Goal: Task Accomplishment & Management: Use online tool/utility

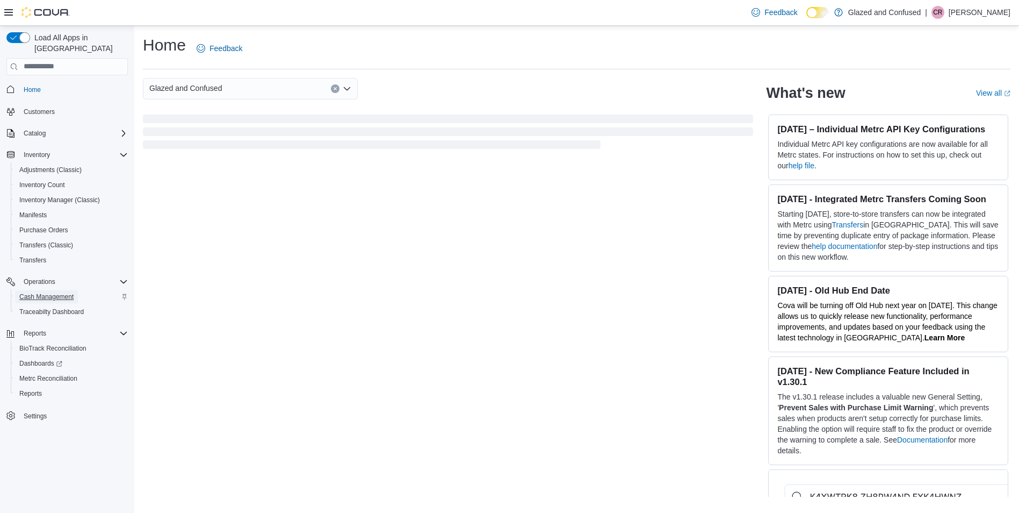
click at [57, 290] on span "Cash Management" at bounding box center [46, 296] width 54 height 13
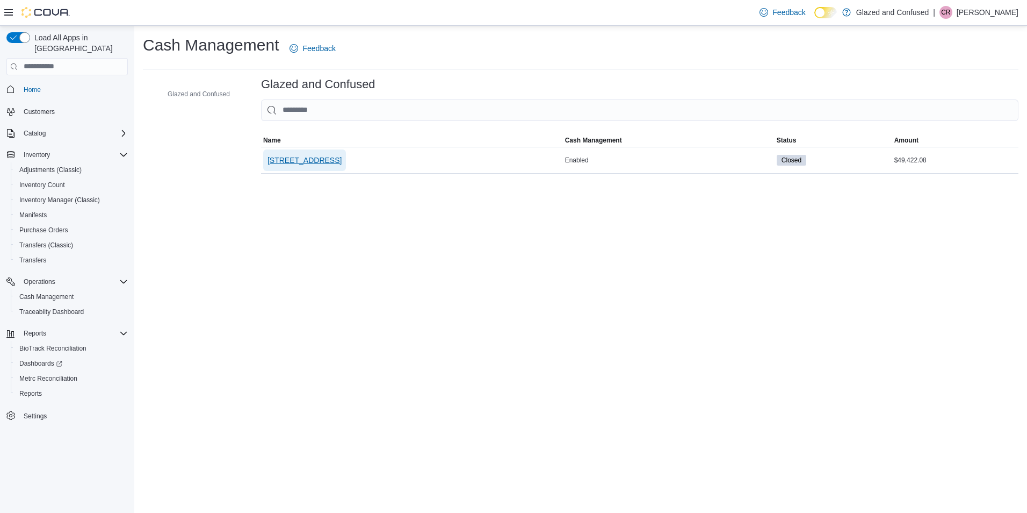
drag, startPoint x: 378, startPoint y: 175, endPoint x: 379, endPoint y: 164, distance: 11.3
click at [342, 164] on span "2465 US Highway 2 S, Crystal Falls" at bounding box center [305, 159] width 74 height 21
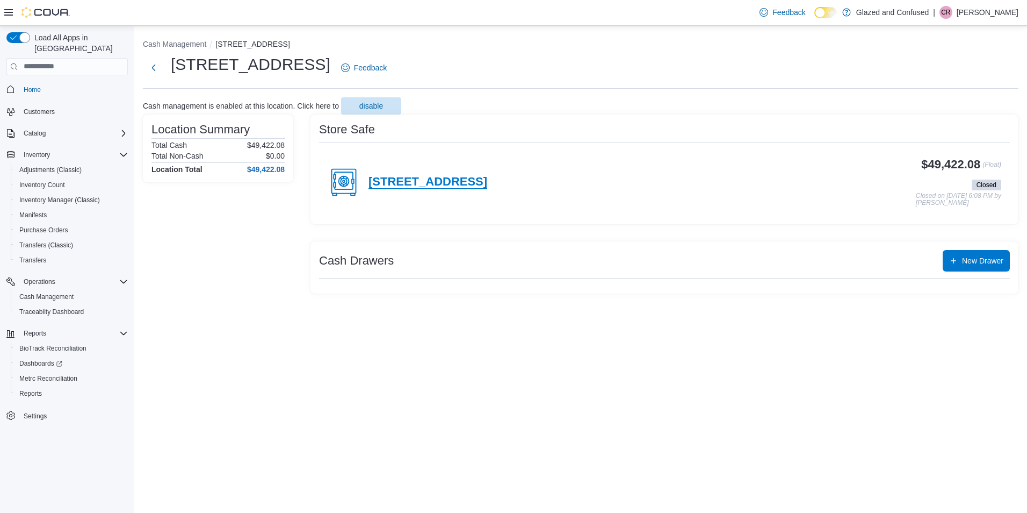
click at [487, 175] on h4 "2465 US Highway 2 S, Crystal Falls" at bounding box center [428, 182] width 119 height 14
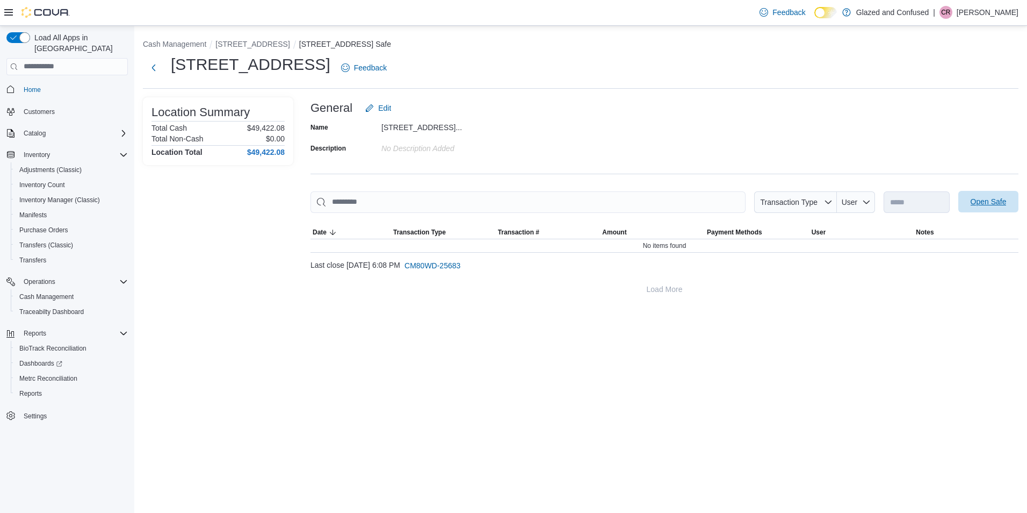
click at [982, 208] on span "Open Safe" at bounding box center [988, 201] width 47 height 21
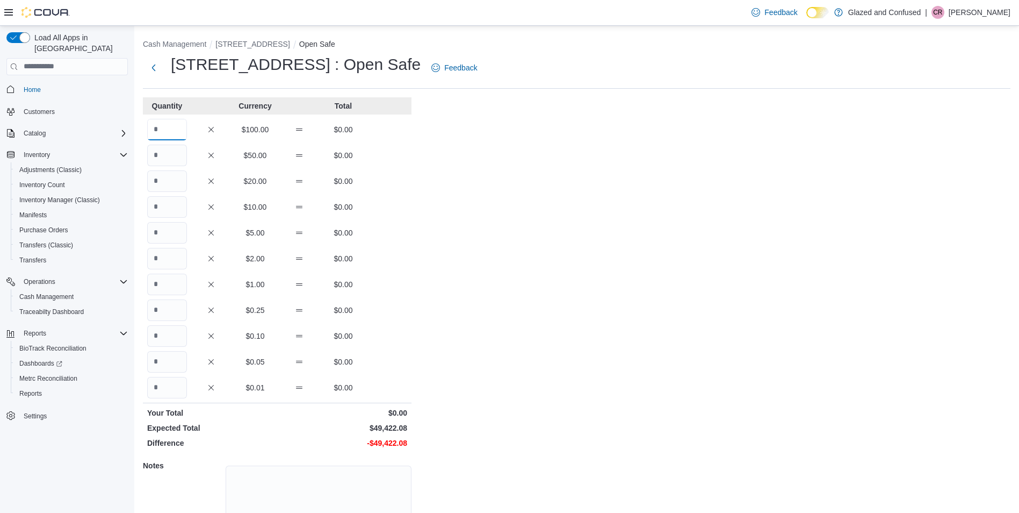
click at [178, 130] on input "Quantity" at bounding box center [167, 129] width 40 height 21
type input "***"
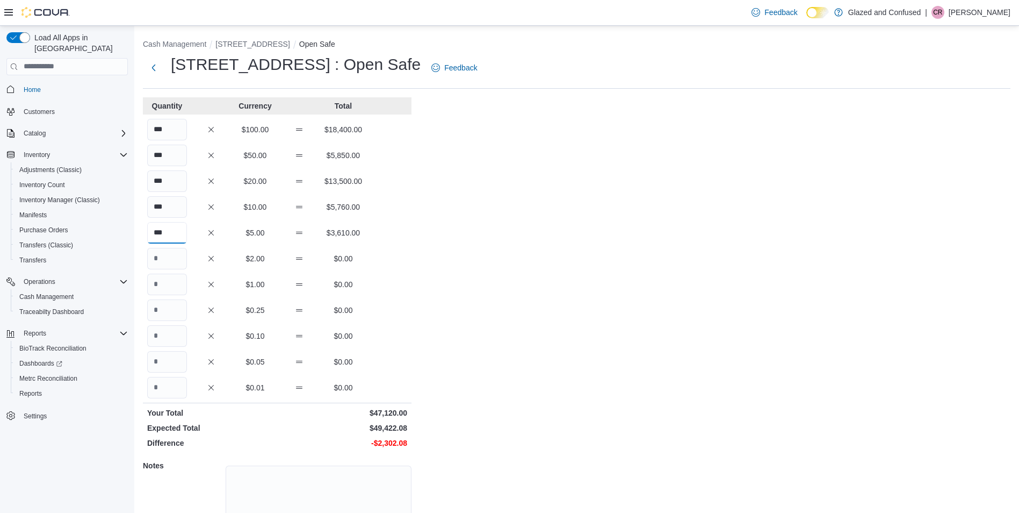
type input "***"
type input "*"
type input "****"
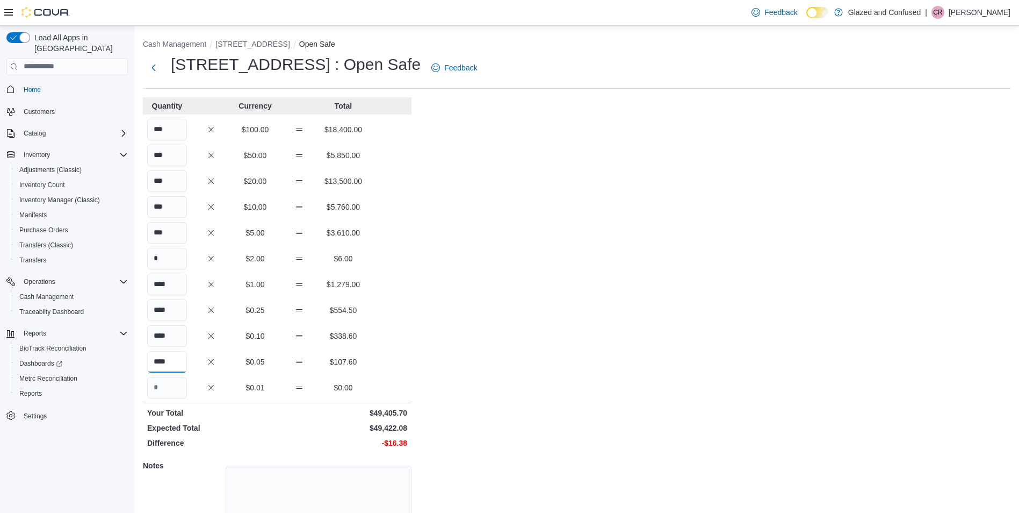
type input "****"
click at [531, 398] on div "Cash Management 2465 US Highway 2 S, Crystal Falls Open Safe 2465 US Highway 2 …" at bounding box center [576, 306] width 885 height 560
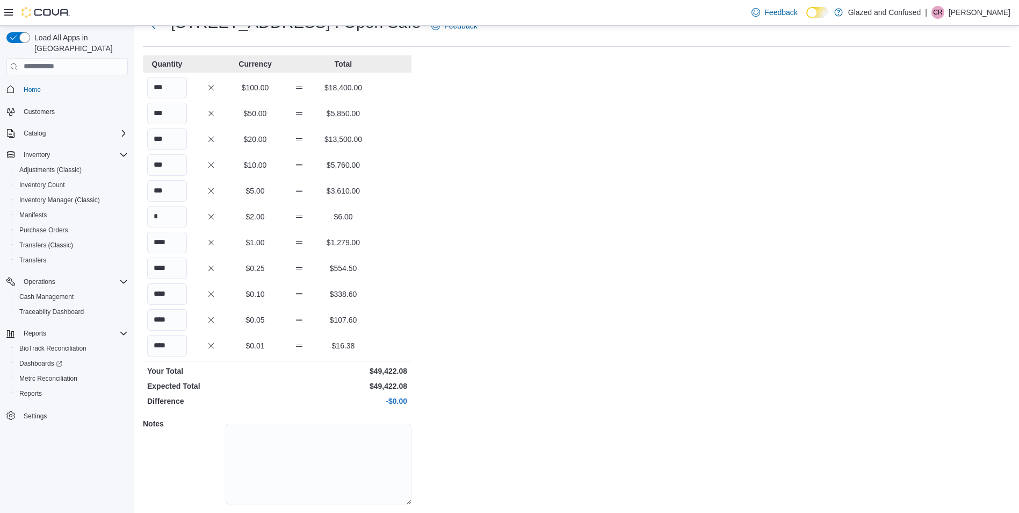
scroll to position [74, 0]
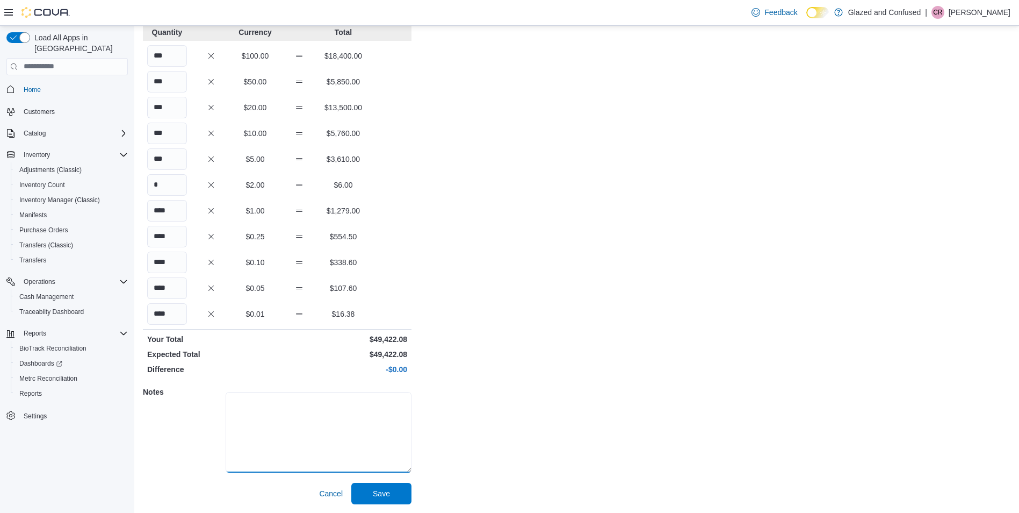
click at [381, 438] on textarea at bounding box center [319, 432] width 186 height 81
type textarea "****"
click at [526, 391] on div "Cash Management 2465 US Highway 2 S, Crystal Falls Open Safe 2465 US Highway 2 …" at bounding box center [576, 232] width 885 height 560
click at [387, 483] on span "Save" at bounding box center [381, 492] width 47 height 21
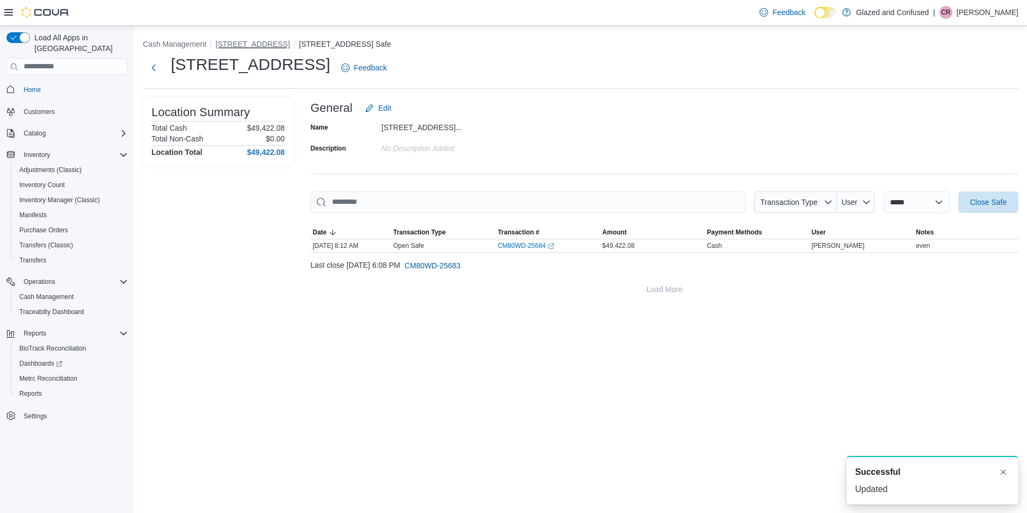
click at [290, 40] on button "2465 US Highway 2 S, Crystal Falls" at bounding box center [252, 44] width 74 height 9
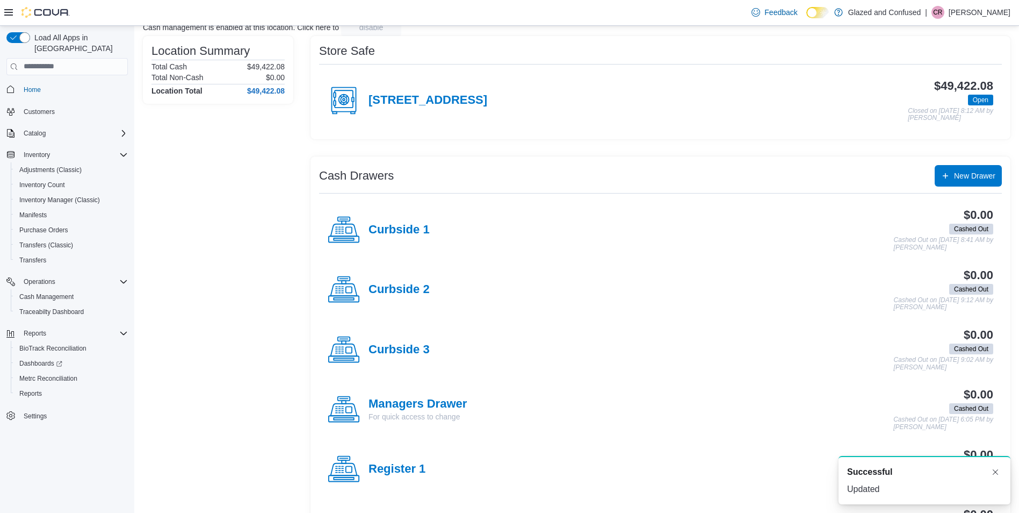
scroll to position [161, 0]
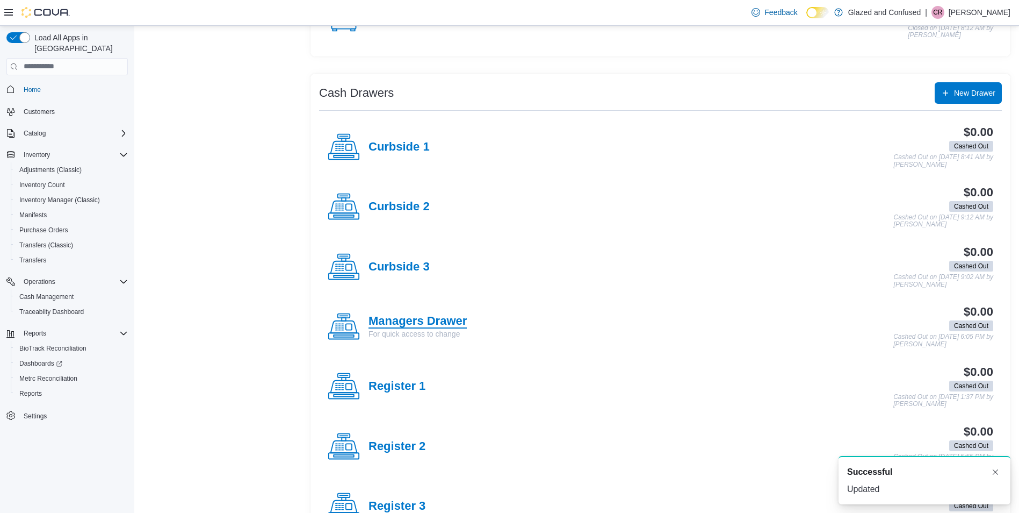
click at [406, 317] on h4 "Managers Drawer" at bounding box center [418, 321] width 98 height 14
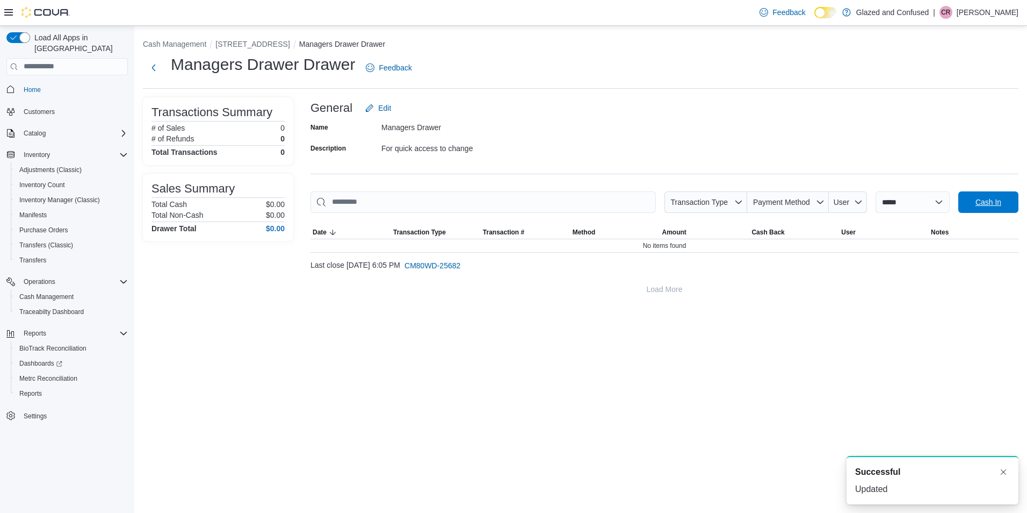
click at [997, 211] on span "Cash In" at bounding box center [988, 201] width 47 height 21
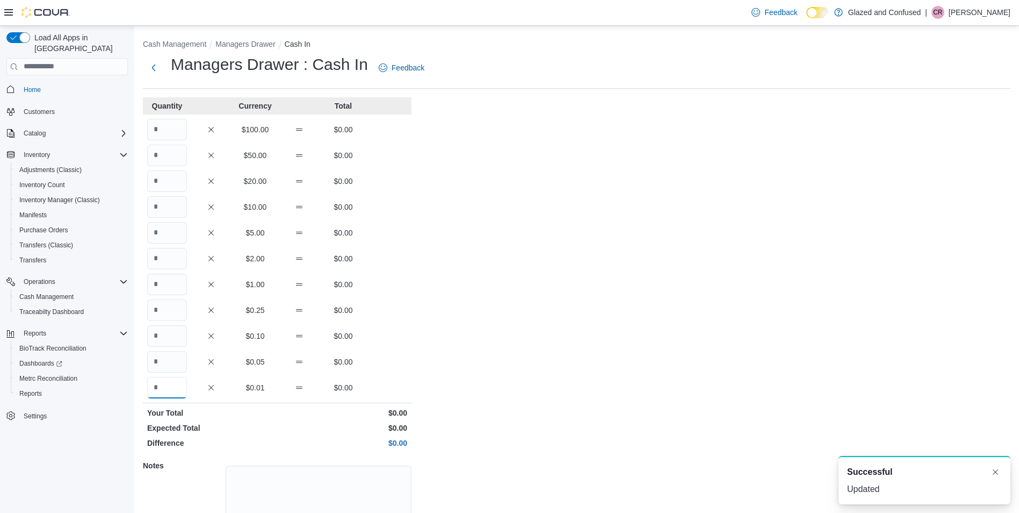
click at [161, 392] on input "Quantity" at bounding box center [167, 387] width 40 height 21
type input "*"
click at [506, 364] on div "Cash Management Managers Drawer Cash In Managers Drawer : Cash In Feedback Quan…" at bounding box center [576, 306] width 885 height 560
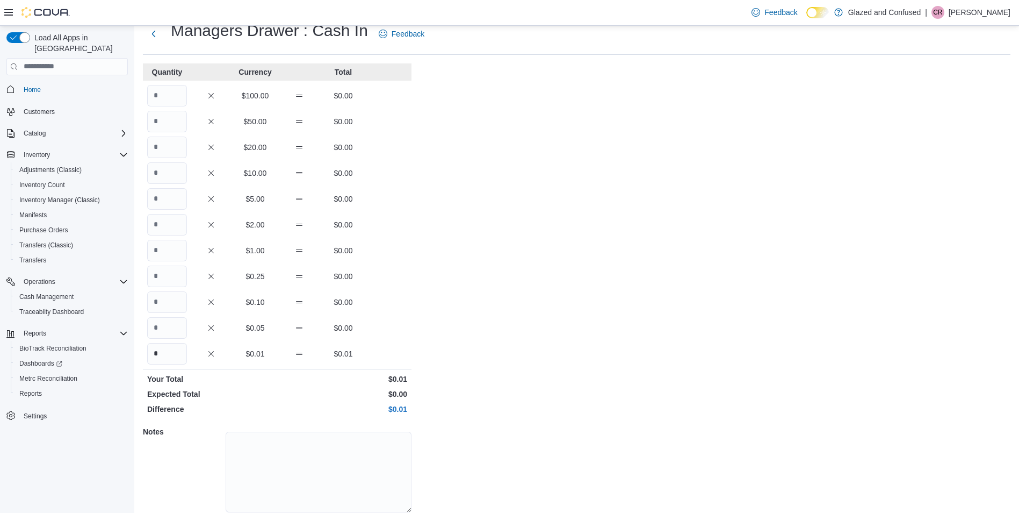
scroll to position [74, 0]
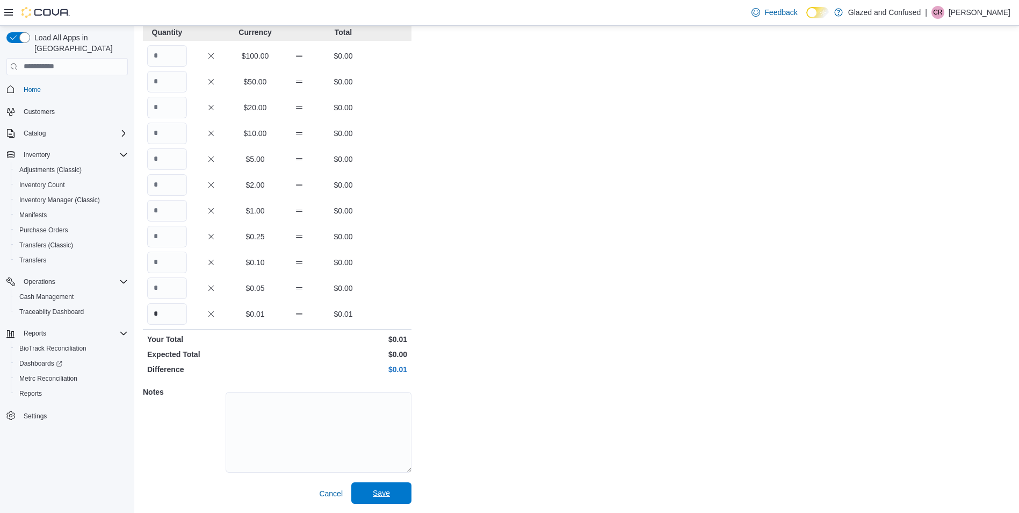
click at [406, 487] on button "Save" at bounding box center [381, 492] width 60 height 21
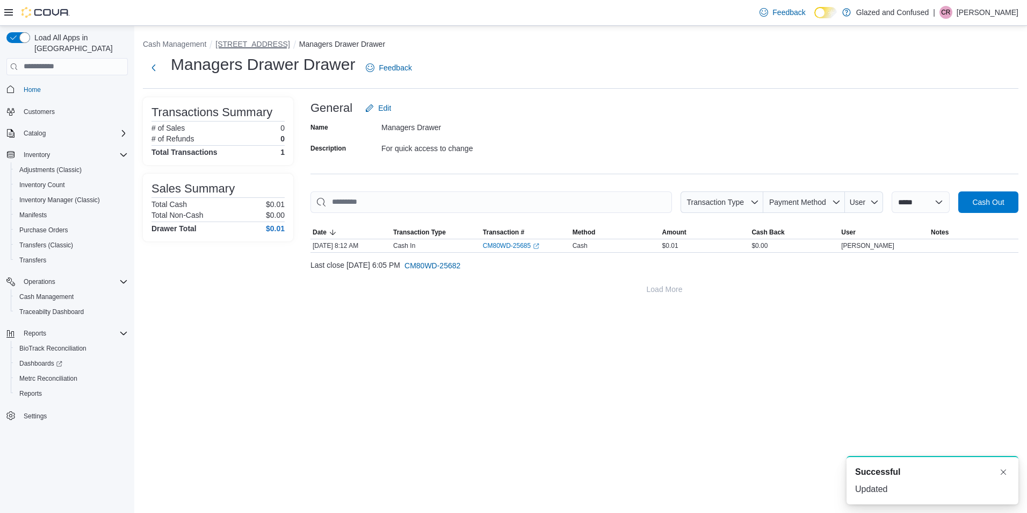
click at [290, 40] on button "2465 US Highway 2 S, Crystal Falls" at bounding box center [252, 44] width 74 height 9
